Goal: Register for event/course

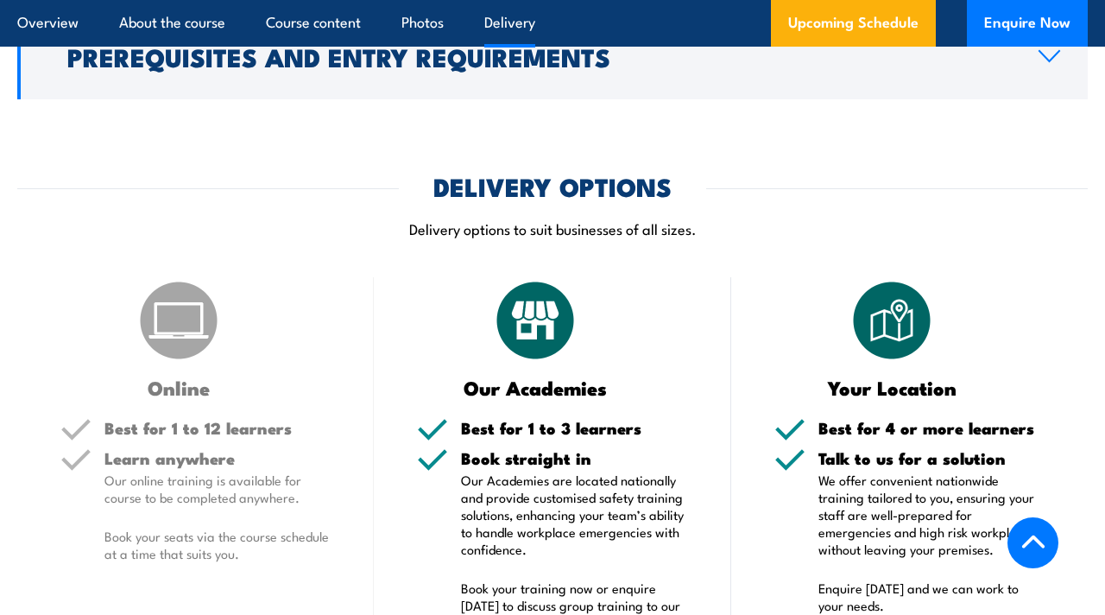
scroll to position [1837, 0]
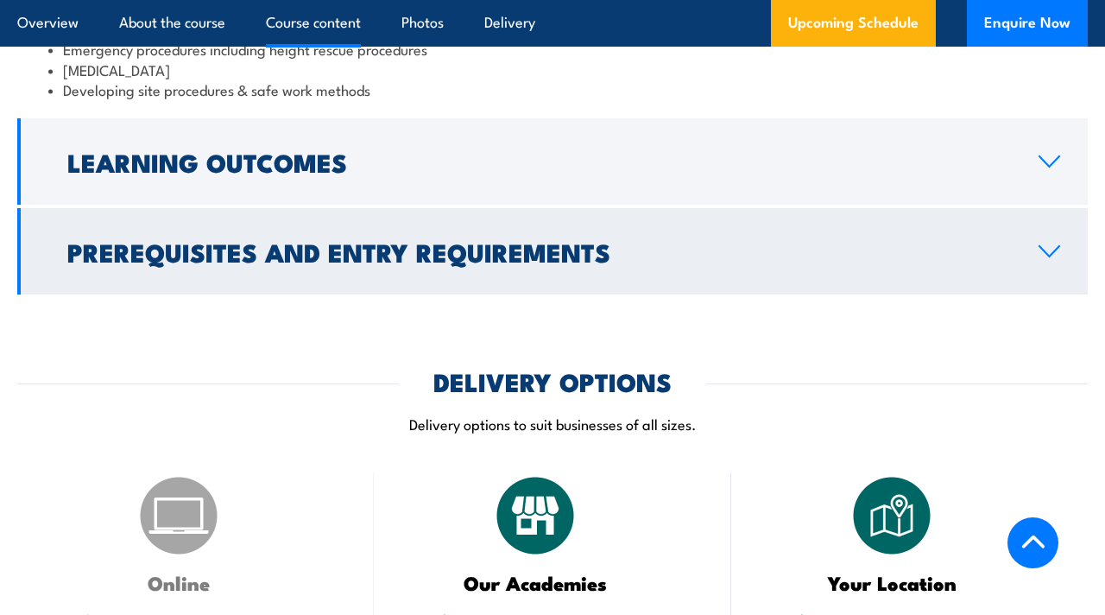
click at [495, 240] on h2 "Prerequisites and Entry Requirements" at bounding box center [539, 251] width 944 height 22
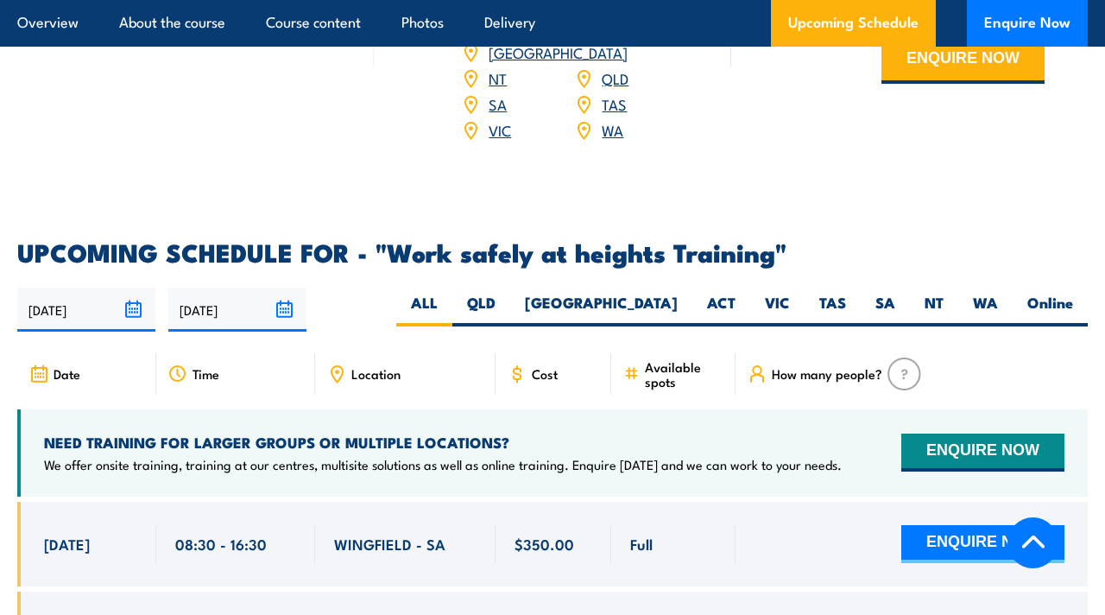
scroll to position [2435, 0]
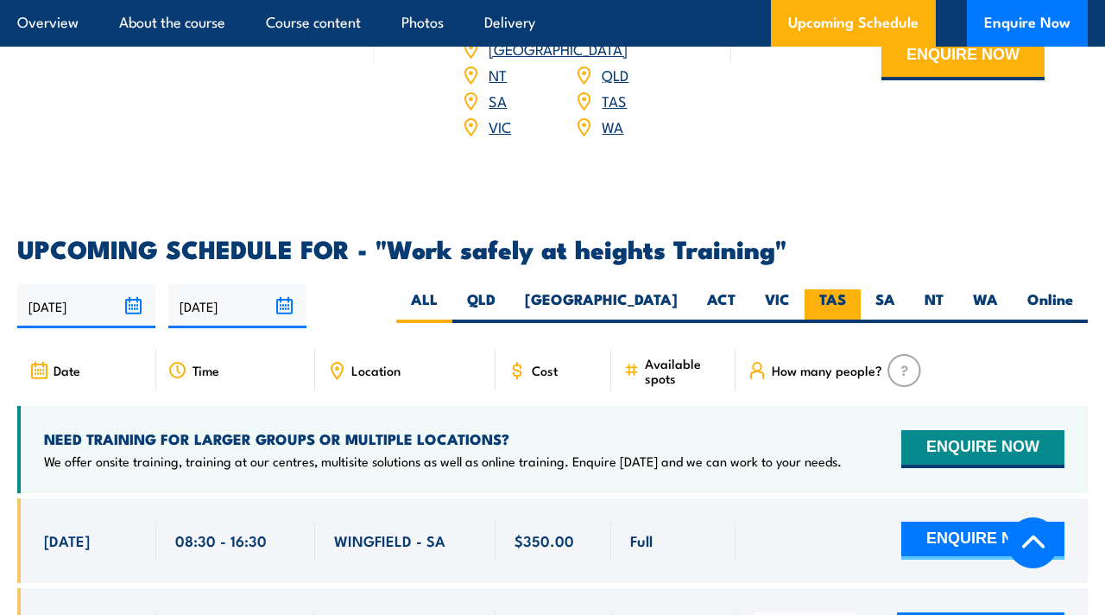
click at [840, 289] on label "TAS" at bounding box center [833, 306] width 56 height 34
click at [846, 289] on input "TAS" at bounding box center [851, 294] width 11 height 11
radio input "true"
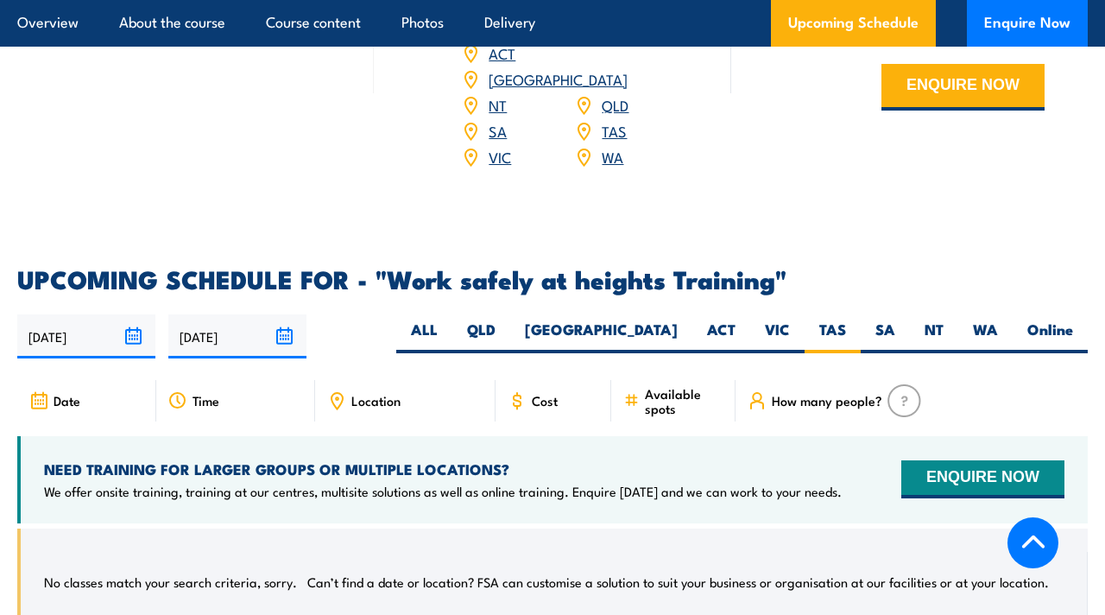
scroll to position [2429, 0]
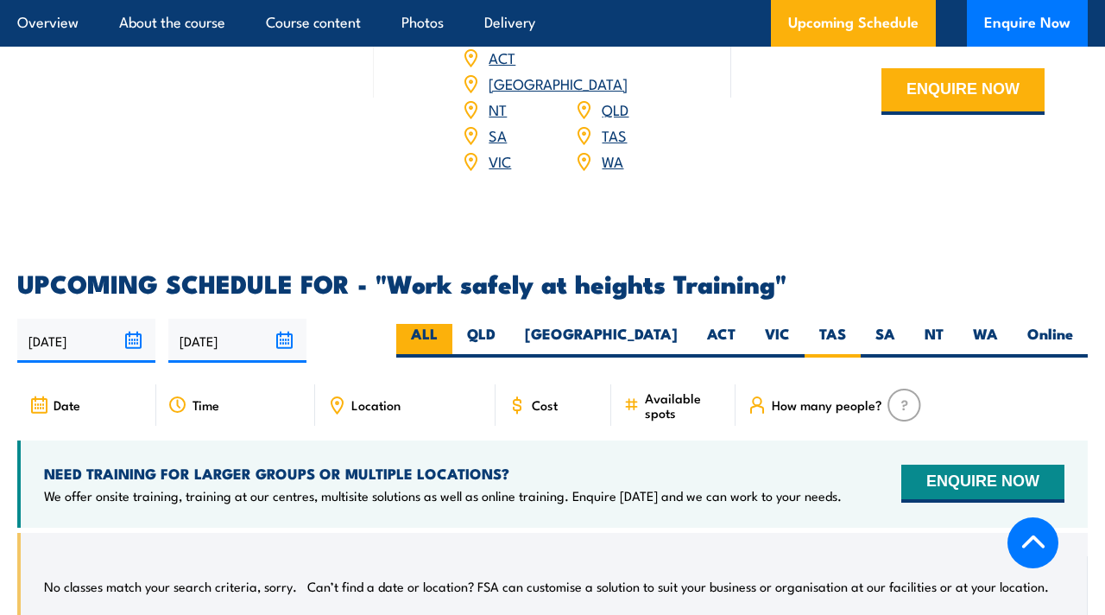
click at [452, 324] on label "ALL" at bounding box center [424, 341] width 56 height 34
click at [449, 324] on input "ALL" at bounding box center [443, 329] width 11 height 11
radio input "true"
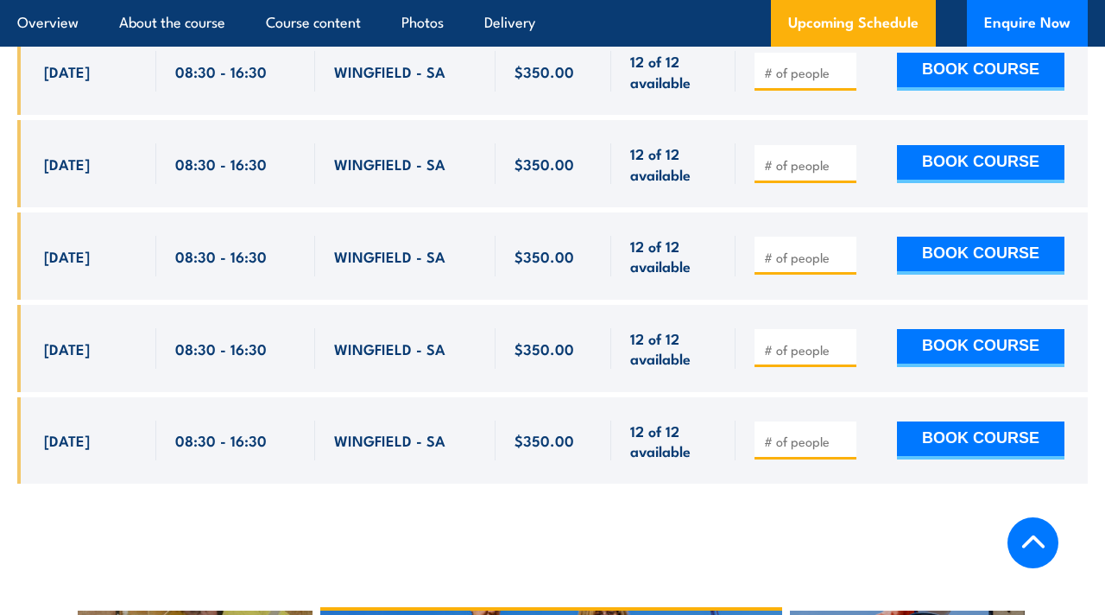
scroll to position [6258, 0]
